Goal: Complete application form

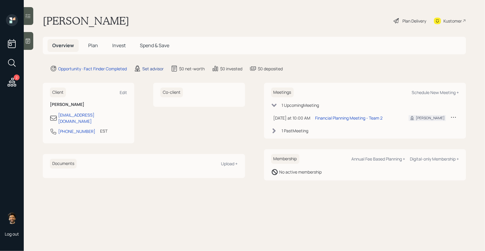
click at [161, 69] on div "Set advisor" at bounding box center [152, 69] width 21 height 6
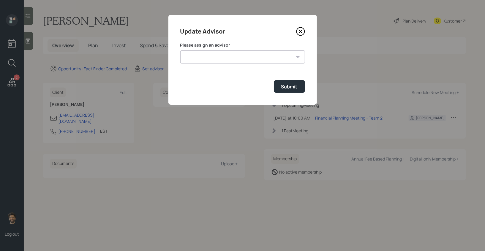
click at [204, 58] on select "[PERSON_NAME] [PERSON_NAME] End [PERSON_NAME] [PERSON_NAME] [PERSON_NAME] [PERS…" at bounding box center [242, 56] width 125 height 13
select select "f14b762f-c7c2-4b89-9227-8fa891345eea"
click at [180, 50] on select "[PERSON_NAME] [PERSON_NAME] End [PERSON_NAME] [PERSON_NAME] [PERSON_NAME] [PERS…" at bounding box center [242, 56] width 125 height 13
click at [293, 83] on button "Submit" at bounding box center [289, 86] width 31 height 13
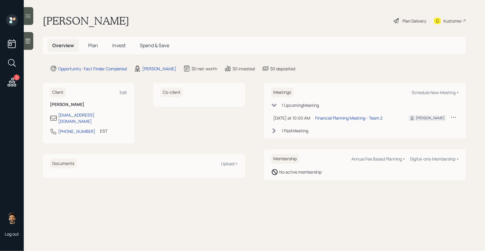
click at [88, 45] on span "Plan" at bounding box center [93, 45] width 10 height 7
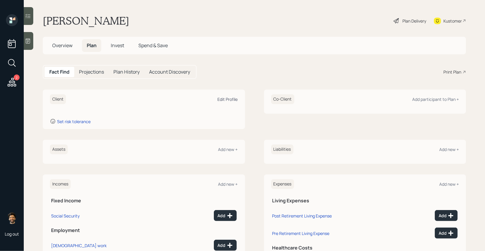
click at [230, 98] on div "Edit Profile" at bounding box center [228, 99] width 20 height 6
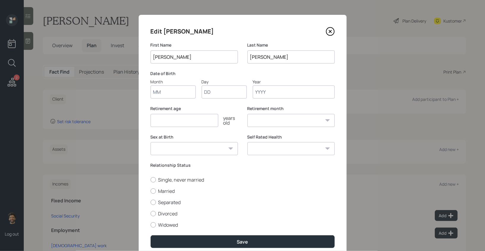
click at [168, 92] on input "Month" at bounding box center [172, 91] width 45 height 13
type input "01"
type input "12"
type input "1960"
select select "1"
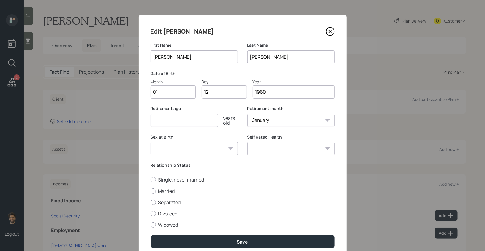
type input "1960"
click at [184, 122] on input "number" at bounding box center [184, 120] width 68 height 13
type input "60"
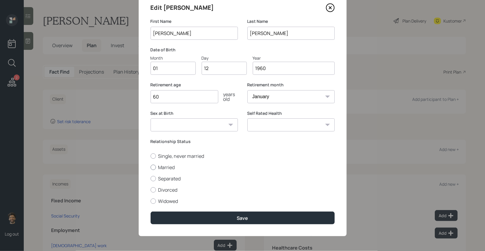
click at [158, 165] on label "Married" at bounding box center [242, 167] width 184 height 7
click at [150, 167] on input "Married" at bounding box center [150, 167] width 0 height 0
radio input "true"
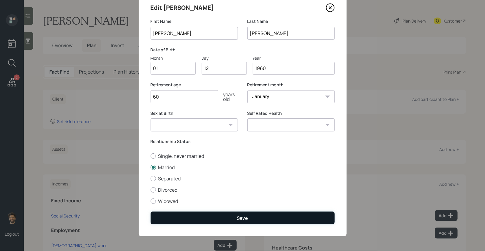
click at [188, 217] on button "Save" at bounding box center [242, 218] width 184 height 13
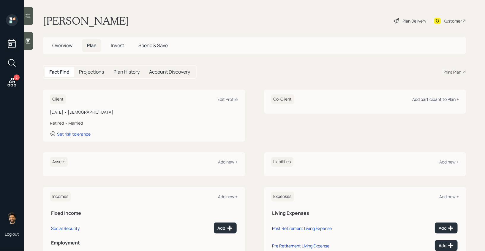
click at [434, 99] on div "Add participant to Plan +" at bounding box center [435, 99] width 47 height 6
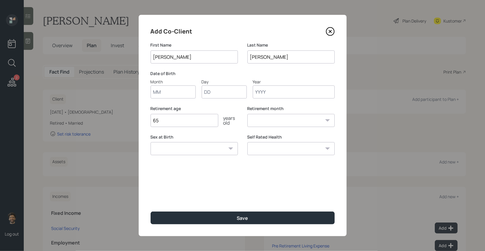
type input "[PERSON_NAME]"
click at [163, 96] on input "Month" at bounding box center [172, 91] width 45 height 13
type input "03"
type input "21"
type input "1959"
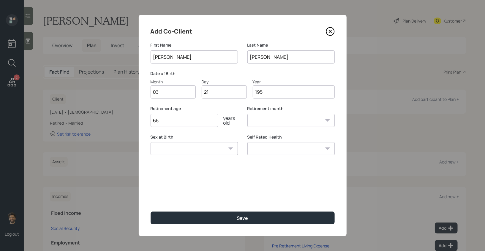
select select "3"
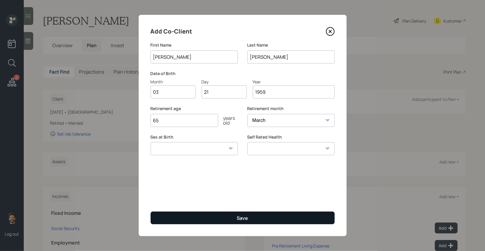
type input "1959"
click at [168, 216] on button "Save" at bounding box center [242, 218] width 184 height 13
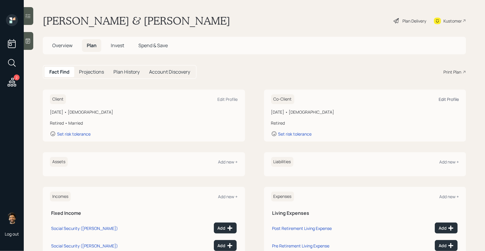
click at [448, 100] on div "Edit Profile" at bounding box center [448, 99] width 20 height 6
select select "3"
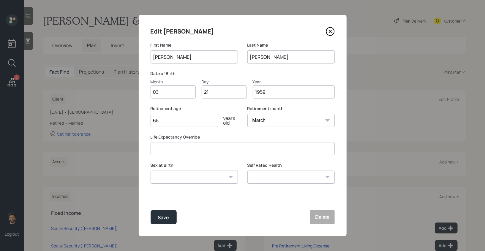
click at [191, 122] on input "65" at bounding box center [184, 120] width 68 height 13
type input "67"
click at [161, 215] on div "Save" at bounding box center [163, 218] width 11 height 8
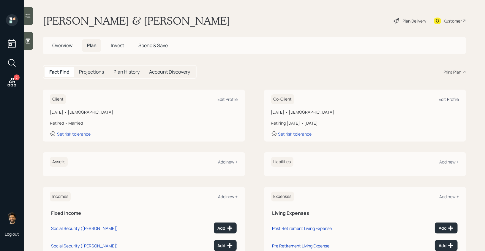
click at [446, 100] on div "Edit Profile" at bounding box center [448, 99] width 20 height 6
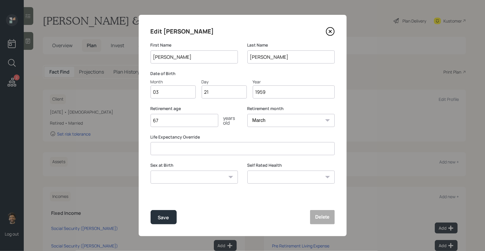
click at [272, 118] on select "January February March April May June July August September October November De…" at bounding box center [290, 120] width 87 height 13
select select "1"
click at [247, 114] on select "January February March April May June July August September October November De…" at bounding box center [290, 120] width 87 height 13
click at [166, 220] on div "Save" at bounding box center [163, 218] width 11 height 8
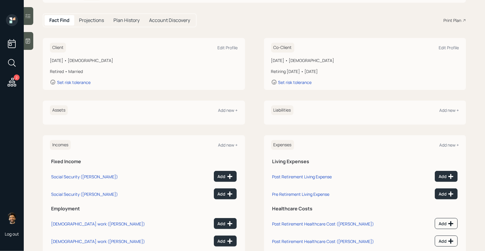
scroll to position [67, 0]
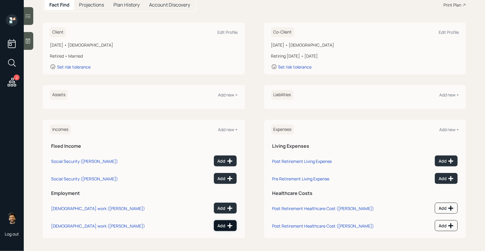
click at [226, 225] on div "Add" at bounding box center [225, 226] width 15 height 6
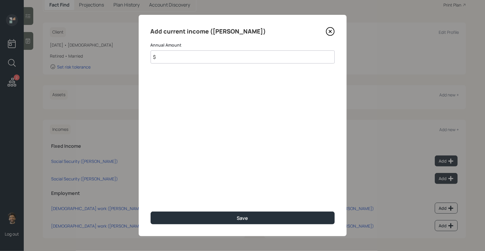
click at [201, 61] on input "$" at bounding box center [242, 56] width 184 height 13
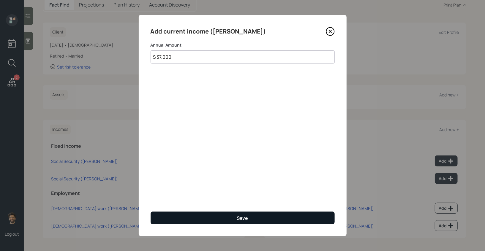
type input "$ 37,000"
click at [184, 217] on button "Save" at bounding box center [242, 218] width 184 height 13
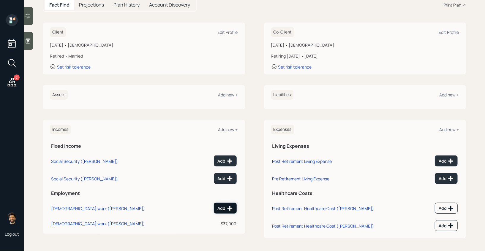
click at [226, 205] on div "Add" at bounding box center [225, 208] width 15 height 6
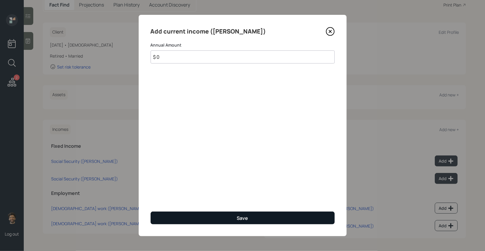
type input "$ 0"
click at [218, 220] on button "Save" at bounding box center [242, 218] width 184 height 13
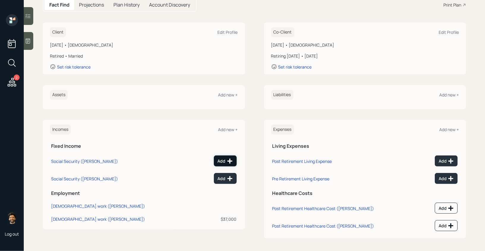
click at [227, 161] on icon at bounding box center [230, 161] width 6 height 6
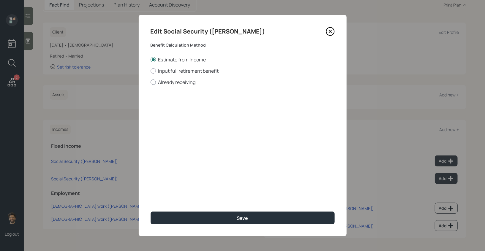
click at [160, 81] on label "Already receiving" at bounding box center [242, 82] width 184 height 7
click at [150, 82] on input "Already receiving" at bounding box center [150, 82] width 0 height 0
radio input "true"
click at [168, 109] on input "$" at bounding box center [242, 107] width 184 height 13
type input "$ 1,925"
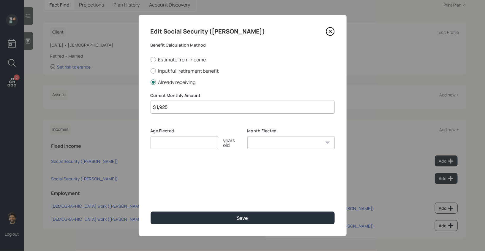
click at [163, 142] on input "number" at bounding box center [184, 142] width 68 height 13
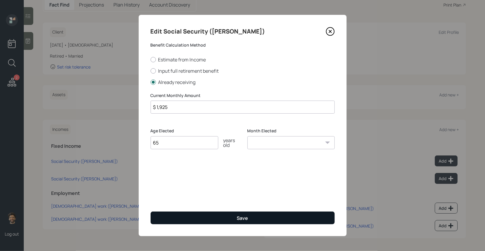
type input "65"
click at [173, 217] on button "Save" at bounding box center [242, 218] width 184 height 13
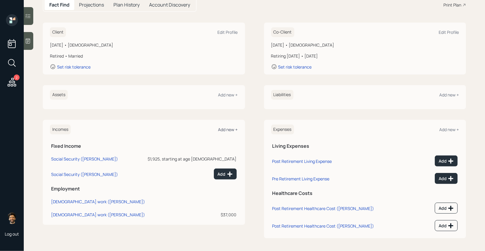
click at [229, 131] on div "Add new +" at bounding box center [228, 130] width 20 height 6
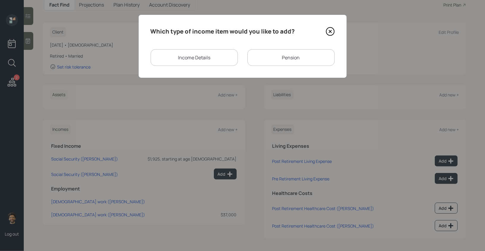
click at [257, 53] on div "Pension" at bounding box center [290, 57] width 87 height 17
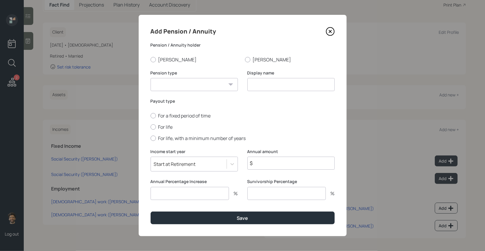
click at [193, 84] on select "Pension Annuity" at bounding box center [193, 84] width 87 height 13
select select "pension"
click at [150, 78] on select "Pension Annuity" at bounding box center [193, 84] width 87 height 13
click at [271, 83] on input at bounding box center [290, 84] width 87 height 13
type input "Pension"
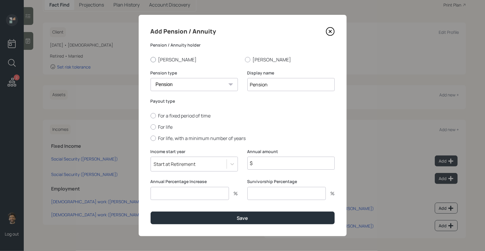
click at [165, 59] on label "[PERSON_NAME]" at bounding box center [195, 59] width 90 height 7
click at [150, 59] on input "[PERSON_NAME]" at bounding box center [150, 59] width 0 height 0
radio input "true"
click at [156, 127] on label "For life" at bounding box center [242, 127] width 184 height 7
click at [150, 127] on input "For life" at bounding box center [150, 127] width 0 height 0
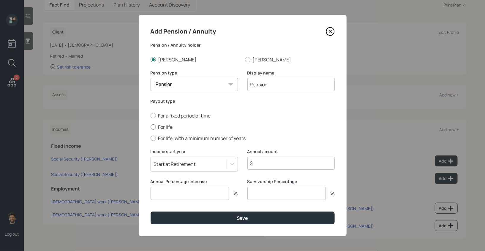
radio input "true"
click at [268, 163] on input "$" at bounding box center [290, 163] width 87 height 13
type input "$ 36,000"
click at [186, 197] on input "number" at bounding box center [189, 193] width 78 height 13
type input "0"
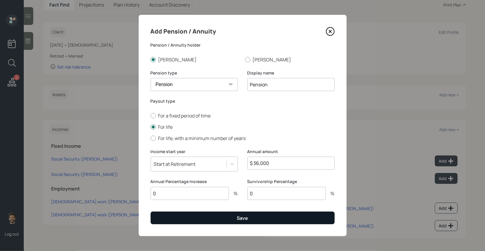
type input "0"
click at [214, 219] on button "Save" at bounding box center [242, 218] width 184 height 13
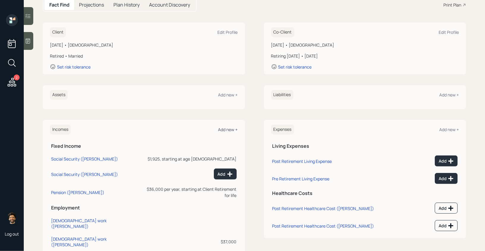
click at [229, 129] on div "Add new +" at bounding box center [228, 130] width 20 height 6
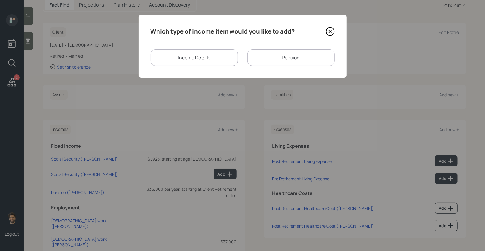
click at [264, 56] on div "Pension" at bounding box center [290, 57] width 87 height 17
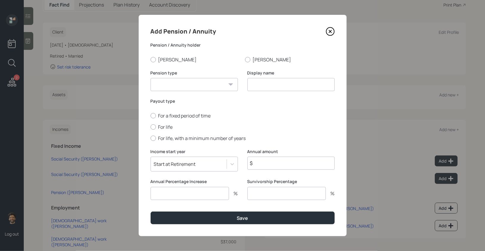
click at [226, 79] on select "Pension Annuity" at bounding box center [193, 84] width 87 height 13
select select "pension"
click at [150, 78] on select "Pension Annuity" at bounding box center [193, 84] width 87 height 13
click at [263, 86] on input at bounding box center [290, 84] width 87 height 13
type input "VA Benefit"
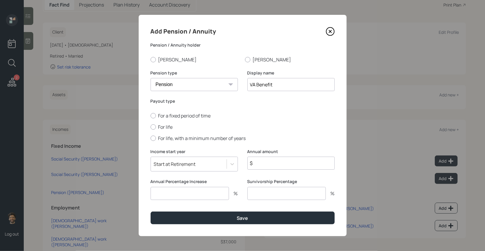
click at [162, 198] on input "number" at bounding box center [189, 193] width 78 height 13
type input "3"
click at [197, 163] on div "Start at Retirement" at bounding box center [189, 164] width 76 height 10
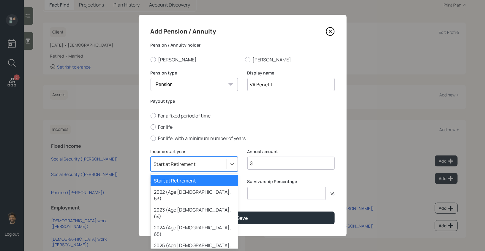
click at [174, 180] on div "Start at Retirement" at bounding box center [193, 180] width 87 height 11
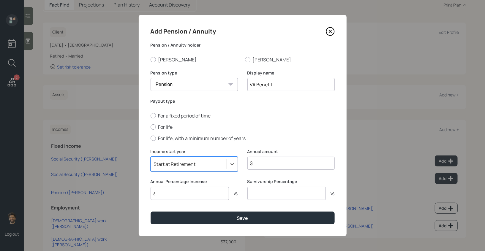
click at [155, 123] on div "For a fixed period of time For life For life, with a minimum number of years" at bounding box center [242, 127] width 184 height 29
click at [156, 128] on label "For life" at bounding box center [242, 127] width 184 height 7
click at [150, 127] on input "For life" at bounding box center [150, 127] width 0 height 0
radio input "true"
click at [260, 166] on input "$" at bounding box center [290, 163] width 87 height 13
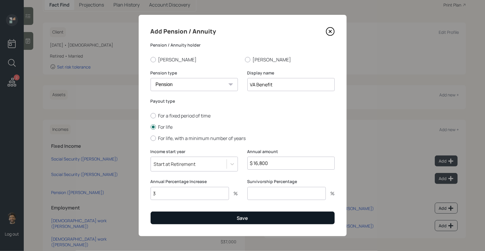
type input "$ 16,800"
click at [204, 224] on button "Save" at bounding box center [242, 218] width 184 height 13
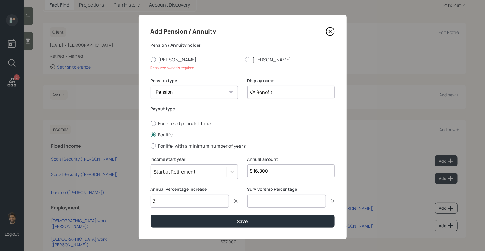
click at [166, 57] on label "[PERSON_NAME]" at bounding box center [195, 59] width 90 height 7
click at [150, 59] on input "[PERSON_NAME]" at bounding box center [150, 59] width 0 height 0
radio input "true"
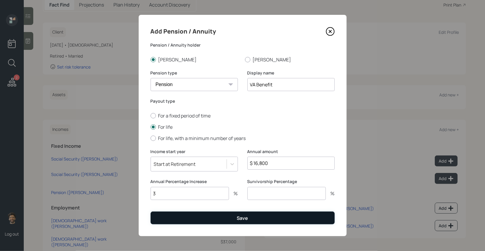
click at [174, 219] on button "Save" at bounding box center [242, 218] width 184 height 13
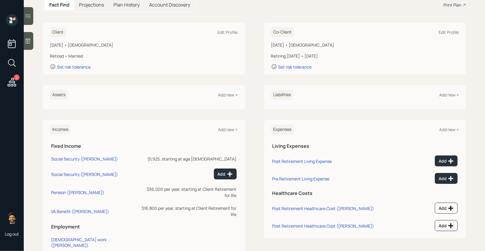
scroll to position [81, 0]
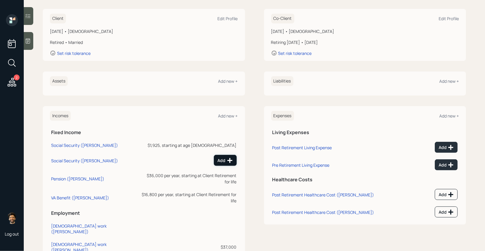
click at [233, 159] on button "Add" at bounding box center [225, 160] width 23 height 11
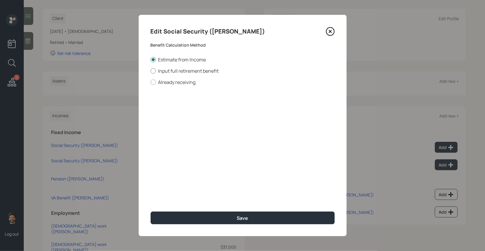
click at [171, 71] on label "Input full retirement benefit" at bounding box center [242, 71] width 184 height 7
click at [150, 71] on input "Input full retirement benefit" at bounding box center [150, 71] width 0 height 0
radio input "true"
click at [173, 106] on input "$" at bounding box center [242, 107] width 184 height 13
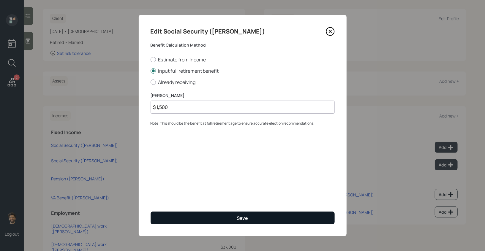
type input "$ 1,500"
click at [166, 217] on button "Save" at bounding box center [242, 218] width 184 height 13
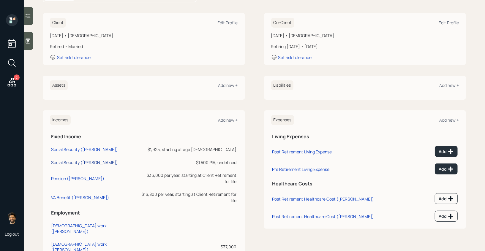
click at [69, 164] on div "Social Security ([PERSON_NAME])" at bounding box center [84, 163] width 67 height 6
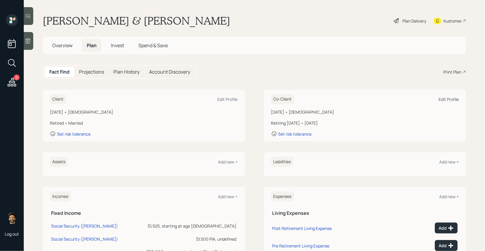
click at [450, 99] on div "Edit Profile" at bounding box center [448, 99] width 20 height 6
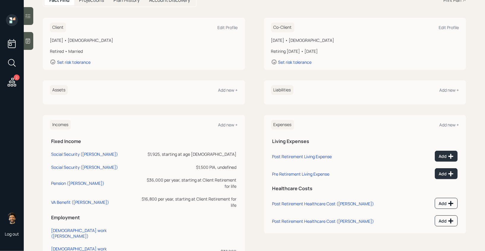
scroll to position [77, 0]
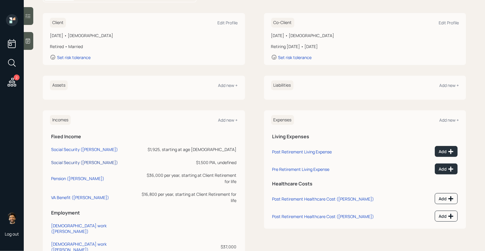
click at [74, 165] on div "Social Security ([PERSON_NAME])" at bounding box center [84, 163] width 67 height 6
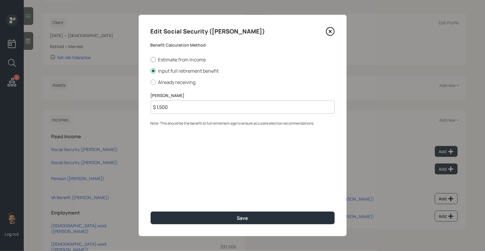
click at [158, 60] on label "Estimate from Income" at bounding box center [242, 59] width 184 height 7
click at [150, 60] on input "Estimate from Income" at bounding box center [150, 59] width 0 height 0
radio input "true"
click at [154, 85] on div at bounding box center [152, 82] width 5 height 5
click at [150, 82] on input "Already receiving" at bounding box center [150, 82] width 0 height 0
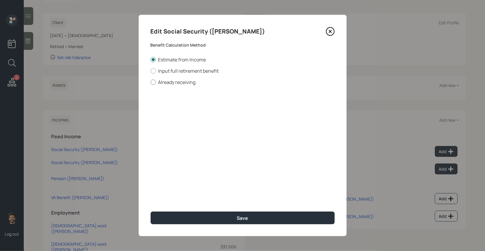
radio input "true"
click at [157, 69] on label "Input full retirement benefit" at bounding box center [242, 71] width 184 height 7
click at [150, 71] on input "Input full retirement benefit" at bounding box center [150, 71] width 0 height 0
radio input "true"
click at [167, 110] on input "$" at bounding box center [242, 107] width 184 height 13
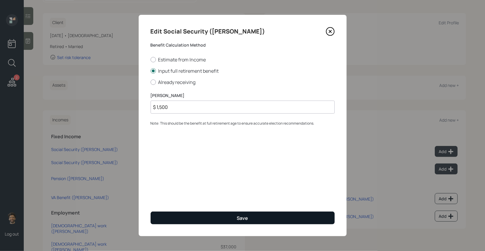
type input "$ 1,500"
click at [167, 221] on button "Save" at bounding box center [242, 218] width 184 height 13
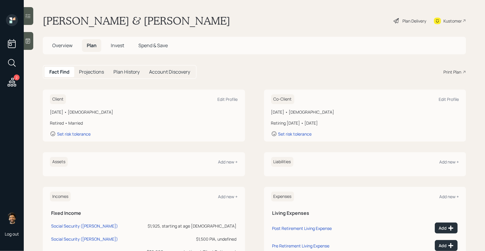
click at [94, 65] on div "Fact Find Projections Plan History Account Discovery" at bounding box center [120, 72] width 154 height 14
click at [96, 73] on h5 "Projections" at bounding box center [91, 72] width 25 height 6
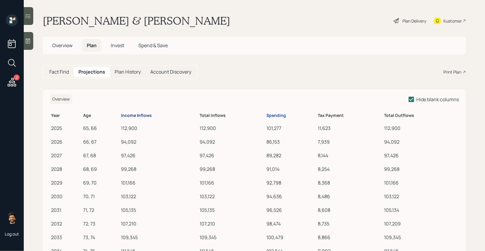
click at [136, 116] on div "Income Inflows" at bounding box center [136, 115] width 31 height 5
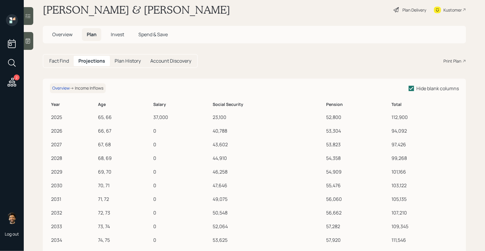
scroll to position [13, 0]
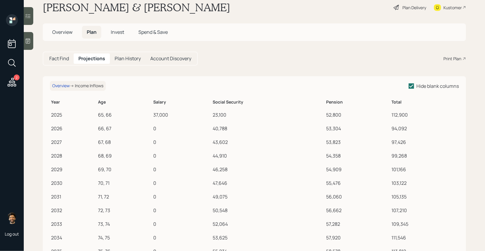
click at [62, 57] on h5 "Fact Find" at bounding box center [59, 59] width 20 height 6
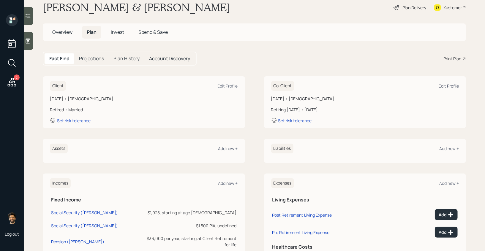
click at [440, 85] on div "Edit Profile" at bounding box center [448, 86] width 20 height 6
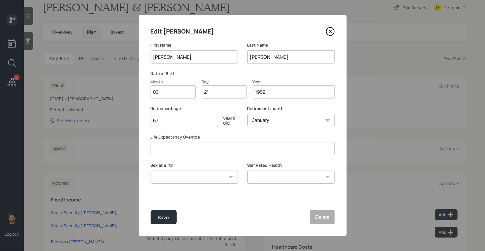
click at [181, 125] on input "67" at bounding box center [184, 120] width 68 height 13
type input "68"
click at [159, 213] on button "Save" at bounding box center [163, 217] width 26 height 14
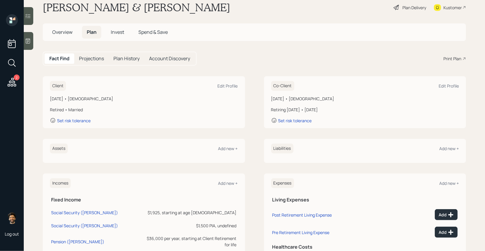
click at [93, 58] on h5 "Projections" at bounding box center [91, 59] width 25 height 6
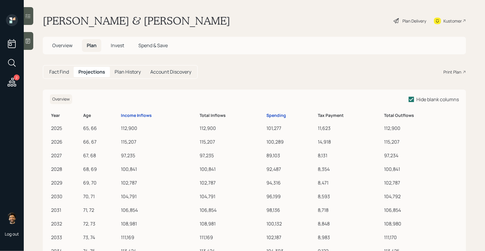
click at [143, 112] on th "Income Inflows" at bounding box center [159, 115] width 79 height 12
click at [144, 115] on div "Income Inflows" at bounding box center [136, 115] width 31 height 5
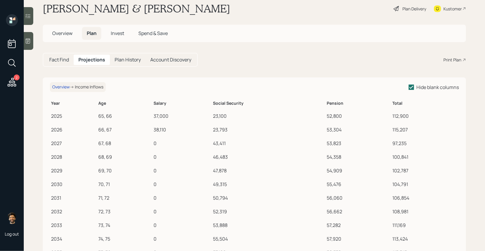
scroll to position [9, 0]
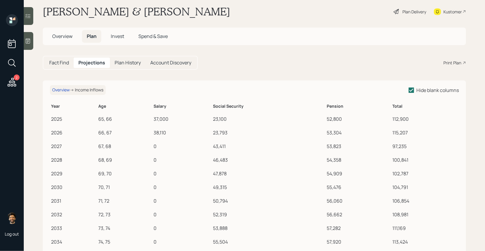
click at [58, 64] on h5 "Fact Find" at bounding box center [59, 63] width 20 height 6
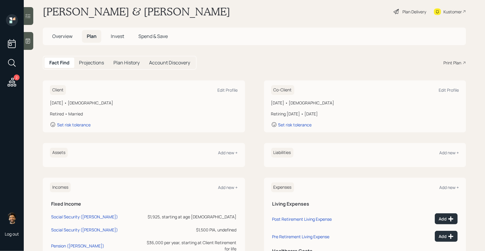
click at [95, 63] on h5 "Projections" at bounding box center [91, 63] width 25 height 6
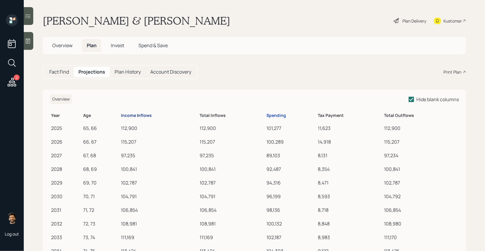
click at [147, 113] on div "Income Inflows" at bounding box center [136, 115] width 31 height 5
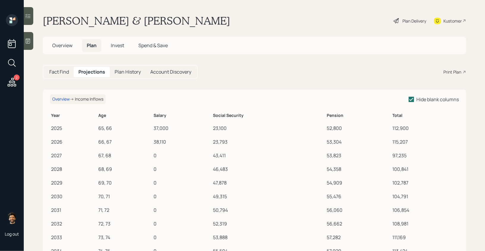
click at [62, 70] on h5 "Fact Find" at bounding box center [59, 72] width 20 height 6
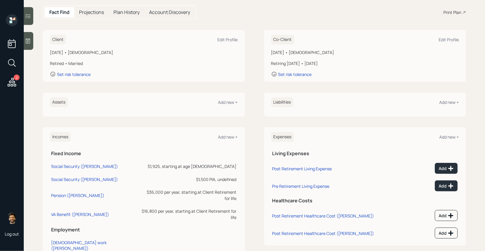
scroll to position [77, 0]
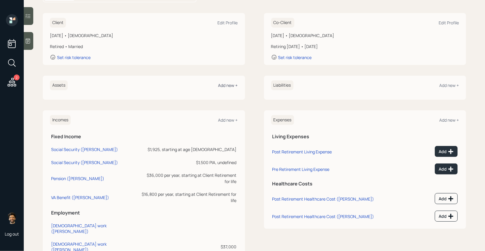
click at [233, 85] on div "Add new +" at bounding box center [228, 86] width 20 height 6
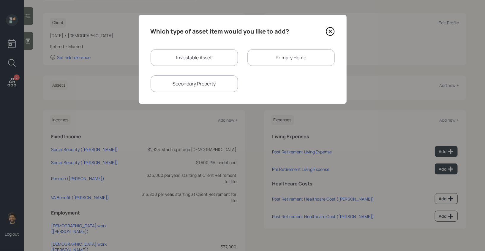
click at [189, 57] on div "Investable Asset" at bounding box center [193, 57] width 87 height 17
select select "taxable"
select select "balanced"
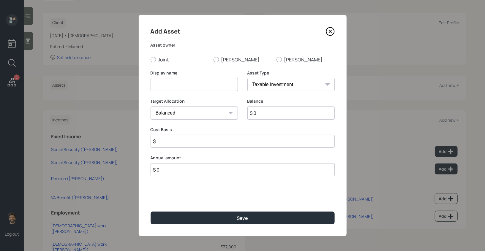
click at [176, 88] on input at bounding box center [193, 84] width 87 height 13
type input "Charles IRA"
click at [218, 60] on label "[PERSON_NAME]" at bounding box center [242, 59] width 58 height 7
click at [213, 60] on input "[PERSON_NAME]" at bounding box center [213, 59] width 0 height 0
radio input "true"
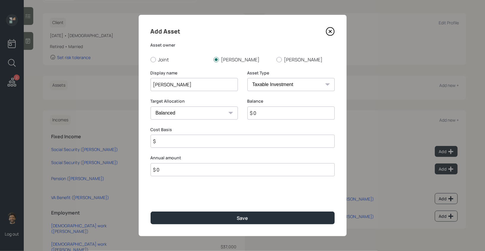
click at [272, 114] on input "$ 0" at bounding box center [290, 113] width 87 height 13
type input "$ 70,000"
click at [271, 83] on select "SEP IRA IRA Roth IRA 401(k) Roth 401(k) 403(b) Roth 403(b) 457(b) Roth 457(b) H…" at bounding box center [290, 84] width 87 height 13
click at [174, 84] on input "Charles IRA" at bounding box center [193, 84] width 87 height 13
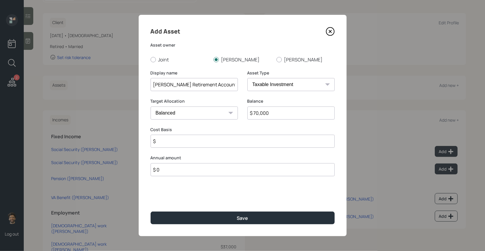
type input "Charles Retirement Account"
click at [162, 146] on input "$" at bounding box center [242, 141] width 184 height 13
type input "$ 0"
click at [265, 83] on select "SEP IRA IRA Roth IRA 401(k) Roth 401(k) 403(b) Roth 403(b) 457(b) Roth 457(b) H…" at bounding box center [290, 84] width 87 height 13
select select "ira"
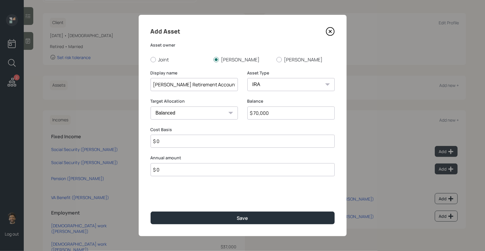
click at [247, 78] on select "SEP IRA IRA Roth IRA 401(k) Roth 401(k) 403(b) Roth 403(b) 457(b) Roth 457(b) H…" at bounding box center [290, 84] width 87 height 13
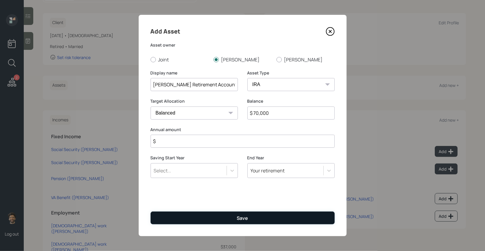
click at [180, 218] on button "Save" at bounding box center [242, 218] width 184 height 13
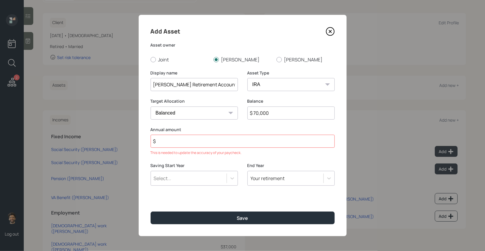
click at [171, 143] on input "$" at bounding box center [242, 141] width 184 height 13
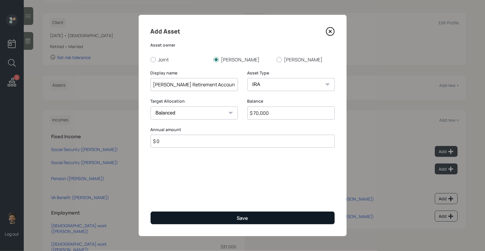
type input "$ 0"
click at [173, 220] on button "Save" at bounding box center [242, 218] width 184 height 13
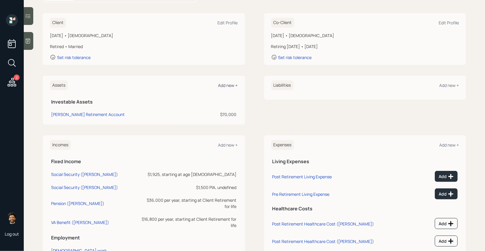
click at [229, 85] on div "Add new +" at bounding box center [228, 86] width 20 height 6
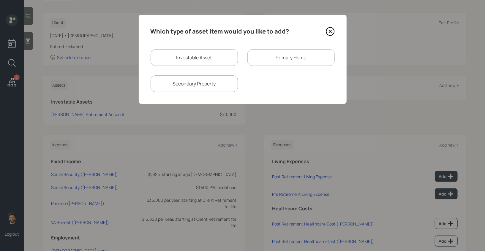
click at [164, 58] on div "Investable Asset" at bounding box center [193, 57] width 87 height 17
select select "taxable"
select select "balanced"
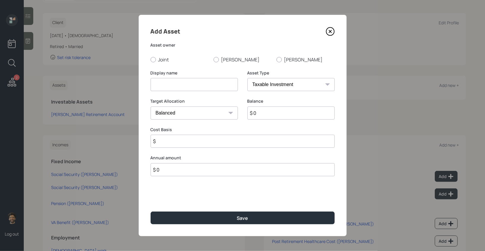
click at [161, 82] on input at bounding box center [193, 84] width 87 height 13
click at [183, 85] on input "Tian Current 301k" at bounding box center [193, 84] width 87 height 13
type input "Tian Current 401k"
click at [261, 86] on select "SEP IRA IRA Roth IRA 401(k) Roth 401(k) 403(b) Roth 403(b) 457(b) Roth 457(b) H…" at bounding box center [290, 84] width 87 height 13
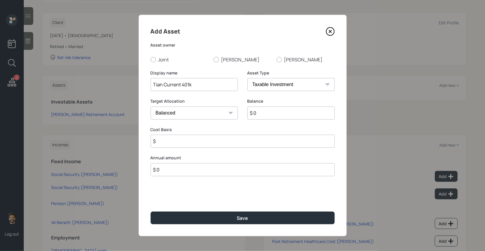
select select "company_sponsored"
click at [247, 78] on select "SEP IRA IRA Roth IRA 401(k) Roth 401(k) 403(b) Roth 403(b) 457(b) Roth 457(b) H…" at bounding box center [290, 84] width 87 height 13
click at [284, 59] on label "[PERSON_NAME]" at bounding box center [305, 59] width 58 height 7
click at [276, 59] on input "[PERSON_NAME]" at bounding box center [276, 59] width 0 height 0
radio input "true"
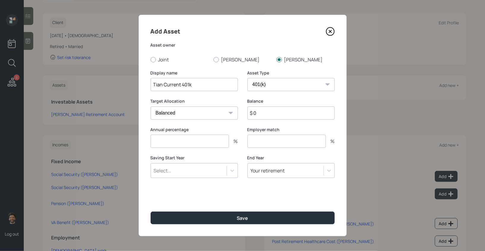
click at [265, 110] on input "$ 0" at bounding box center [290, 113] width 87 height 13
type input "$ 58,000"
click at [198, 141] on input "number" at bounding box center [189, 141] width 78 height 13
type input "4"
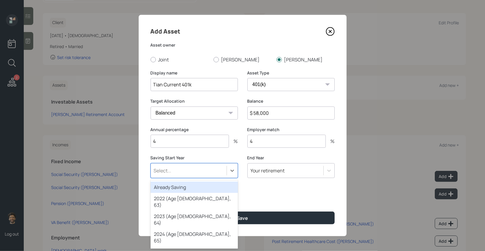
click at [182, 172] on div "Select..." at bounding box center [189, 171] width 76 height 10
click at [181, 187] on div "Already Saving" at bounding box center [193, 187] width 87 height 11
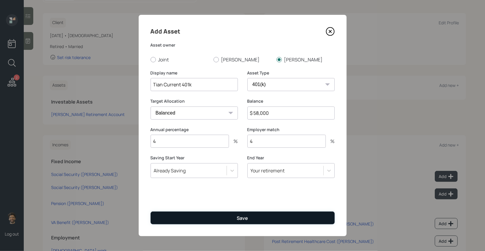
click at [190, 215] on button "Save" at bounding box center [242, 218] width 184 height 13
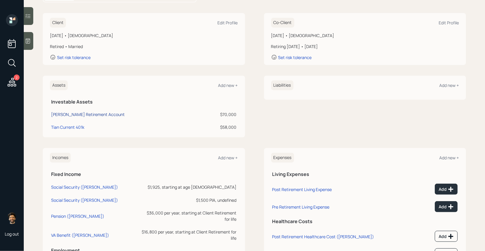
click at [104, 113] on div "Charles Retirement Account" at bounding box center [88, 114] width 74 height 6
select select "ira"
select select "balanced"
drag, startPoint x: 237, startPoint y: 114, endPoint x: 223, endPoint y: 114, distance: 14.5
click at [223, 114] on td "$70,000" at bounding box center [219, 113] width 37 height 13
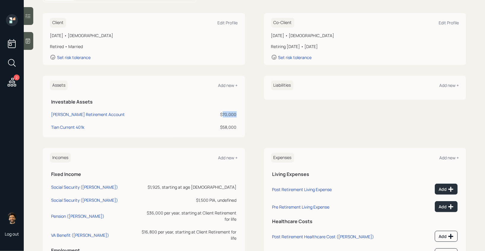
click at [223, 114] on div "$70,000" at bounding box center [219, 114] width 35 height 6
click at [92, 113] on div "Charles Retirement Account" at bounding box center [88, 114] width 74 height 6
select select "ira"
select select "balanced"
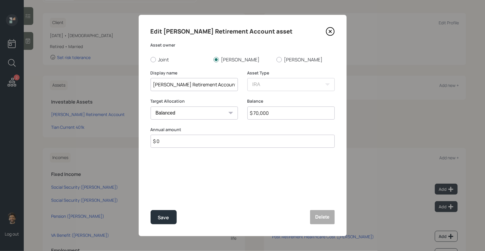
click at [264, 113] on input "$ 70,000" at bounding box center [290, 113] width 87 height 13
click at [264, 114] on input "$ 70,000" at bounding box center [290, 113] width 87 height 13
click at [264, 114] on input "$ 7,004,005,000" at bounding box center [290, 113] width 87 height 13
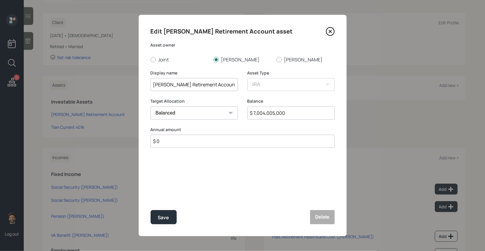
click at [264, 114] on input "$ 7,004,005,000" at bounding box center [290, 113] width 87 height 13
type input "$ 45,000"
click at [159, 222] on button "Save" at bounding box center [163, 217] width 26 height 14
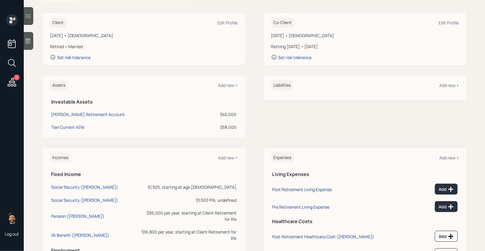
click at [224, 82] on div "Assets Add new +" at bounding box center [144, 85] width 188 height 10
click at [224, 84] on div "Add new +" at bounding box center [228, 86] width 20 height 6
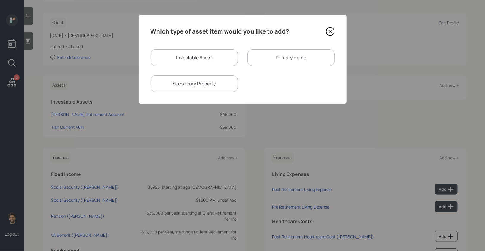
click at [177, 56] on div "Investable Asset" at bounding box center [193, 57] width 87 height 17
select select "taxable"
select select "balanced"
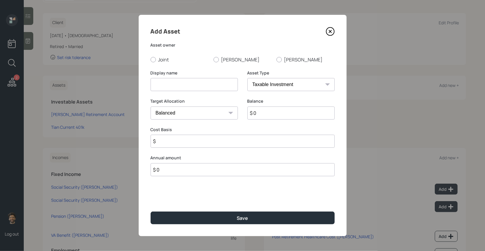
click at [174, 84] on input at bounding box center [193, 84] width 87 height 13
click at [170, 88] on input "Metal" at bounding box center [193, 84] width 87 height 13
type input "Metals"
click at [223, 60] on label "[PERSON_NAME]" at bounding box center [242, 59] width 58 height 7
click at [213, 60] on input "[PERSON_NAME]" at bounding box center [213, 59] width 0 height 0
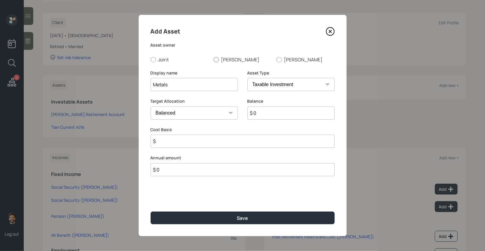
radio input "true"
click at [265, 110] on input "$ 0" at bounding box center [290, 113] width 87 height 13
type input "$ 50,000"
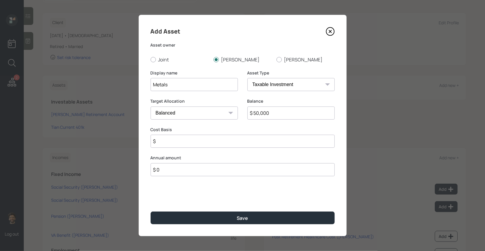
click at [281, 80] on select "SEP IRA IRA Roth IRA 401(k) Roth 401(k) 403(b) Roth 403(b) 457(b) Roth 457(b) H…" at bounding box center [290, 84] width 87 height 13
select select "ira"
click at [247, 78] on select "SEP IRA IRA Roth IRA 401(k) Roth 401(k) 403(b) Roth 403(b) 457(b) Roth 457(b) H…" at bounding box center [290, 84] width 87 height 13
type input "$"
click at [189, 88] on input "Metals" at bounding box center [193, 84] width 87 height 13
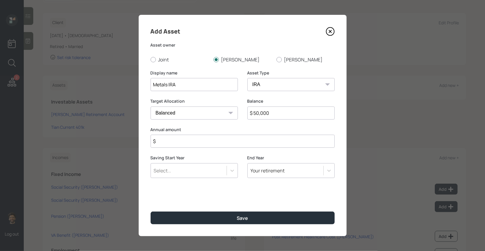
type input "Metals IRA"
click at [179, 142] on input "$" at bounding box center [242, 141] width 184 height 13
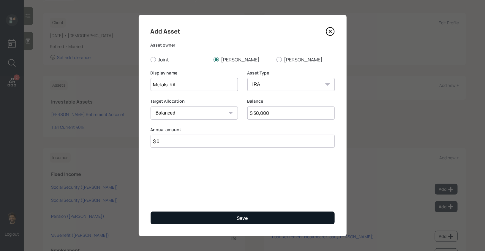
type input "$ 0"
click at [169, 218] on button "Save" at bounding box center [242, 218] width 184 height 13
